Goal: Check status: Check status

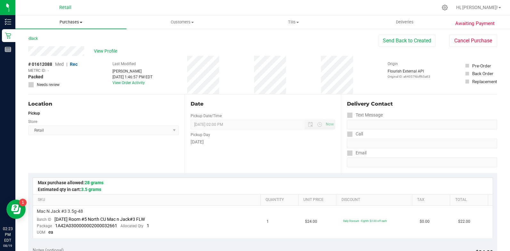
click at [72, 20] on span "Purchases" at bounding box center [70, 22] width 111 height 6
click at [68, 53] on li "All purchases" at bounding box center [70, 54] width 111 height 8
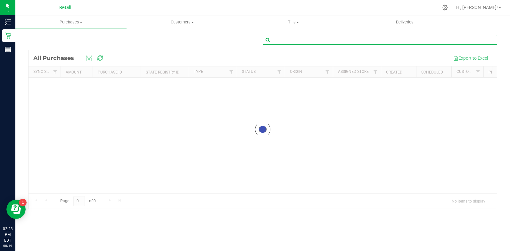
click at [396, 39] on input "text" at bounding box center [380, 40] width 235 height 10
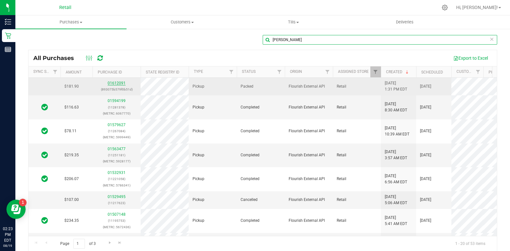
type input "[PERSON_NAME]"
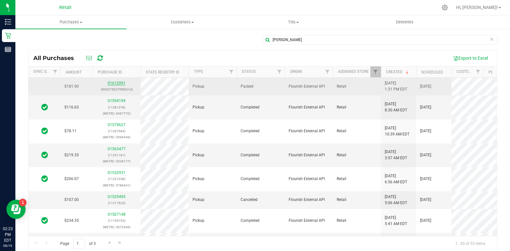
click at [112, 82] on link "01612091" at bounding box center [117, 83] width 18 height 4
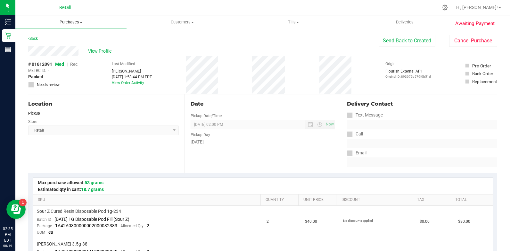
click at [64, 22] on span "Purchases" at bounding box center [70, 22] width 111 height 6
click at [62, 53] on li "All purchases" at bounding box center [70, 54] width 111 height 8
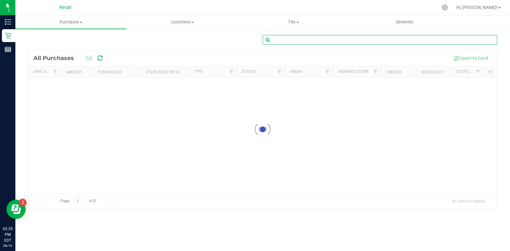
click at [300, 38] on input "text" at bounding box center [380, 40] width 235 height 10
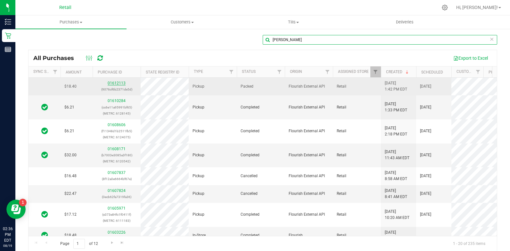
type input "[PERSON_NAME]"
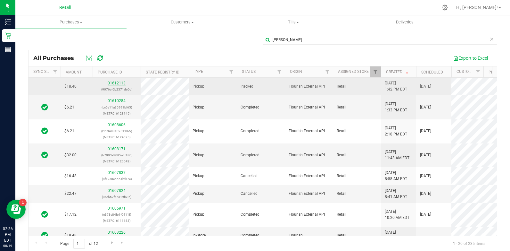
click at [121, 84] on link "01612113" at bounding box center [117, 83] width 18 height 4
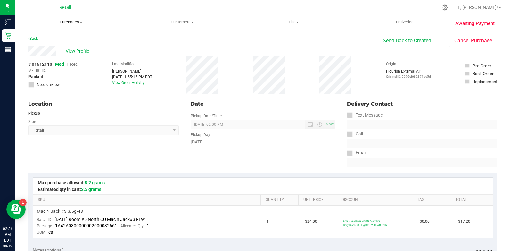
click at [66, 19] on uib-tab-heading "Purchases Summary of purchases Fulfillment All purchases" at bounding box center [70, 21] width 111 height 13
click at [74, 51] on li "All purchases" at bounding box center [70, 54] width 111 height 8
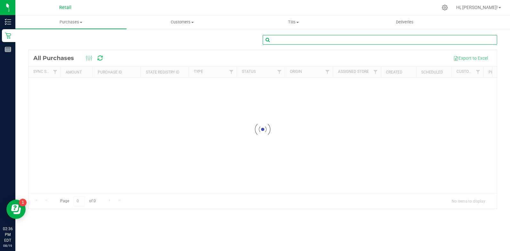
click at [363, 37] on input "text" at bounding box center [380, 40] width 235 height 10
